Goal: Information Seeking & Learning: Learn about a topic

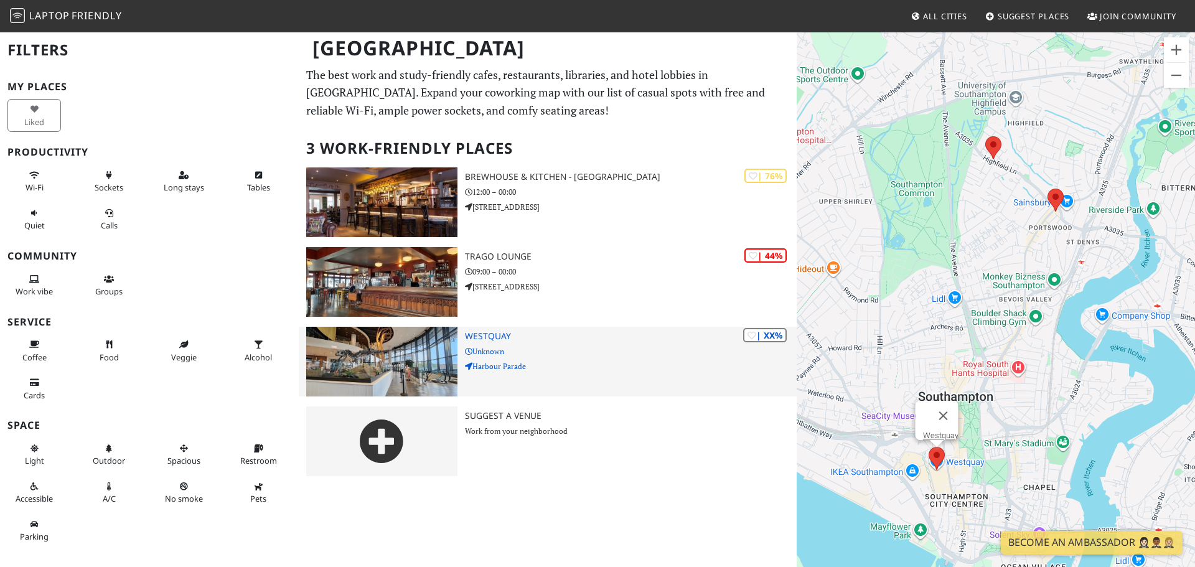
click at [496, 338] on h3 "Westquay" at bounding box center [631, 336] width 332 height 11
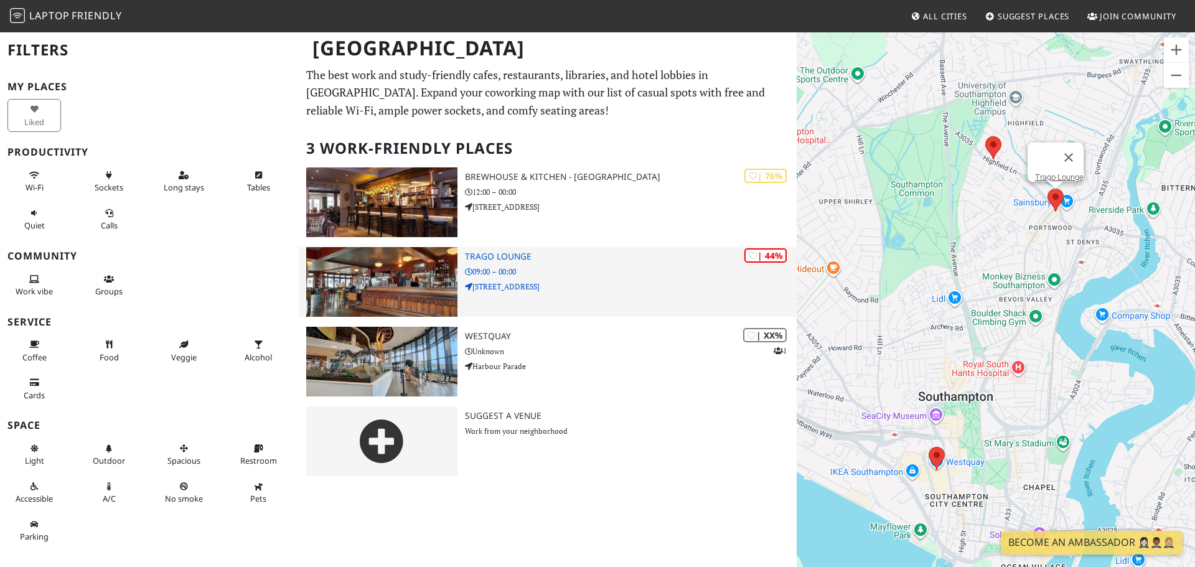
click at [507, 255] on h3 "Trago Lounge" at bounding box center [631, 256] width 332 height 11
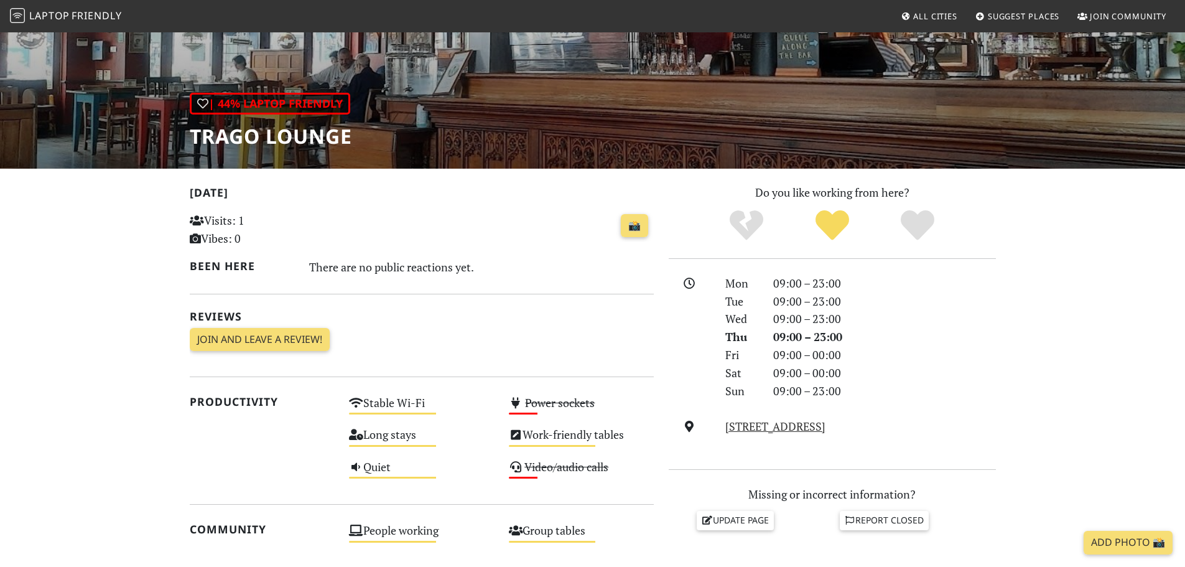
scroll to position [311, 0]
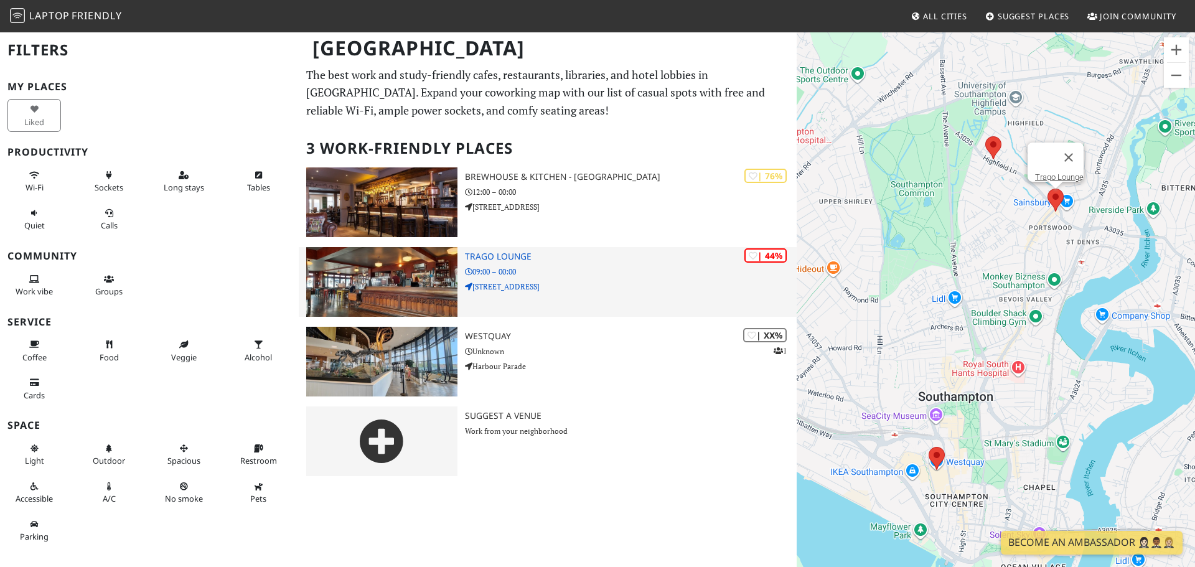
click at [506, 257] on h3 "Trago Lounge" at bounding box center [631, 256] width 332 height 11
click at [494, 255] on h3 "Trago Lounge" at bounding box center [631, 256] width 332 height 11
